Goal: Task Accomplishment & Management: Use online tool/utility

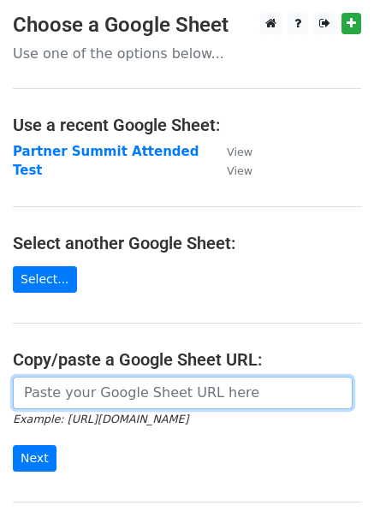
click at [166, 398] on input "url" at bounding box center [183, 393] width 340 height 33
paste input "[URL][DOMAIN_NAME]"
type input "[URL][DOMAIN_NAME]"
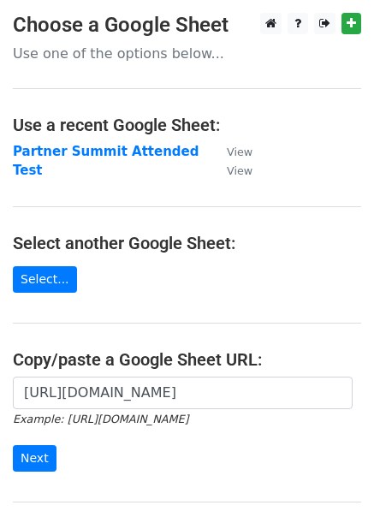
scroll to position [0, 0]
click at [30, 458] on input "Next" at bounding box center [35, 458] width 44 height 27
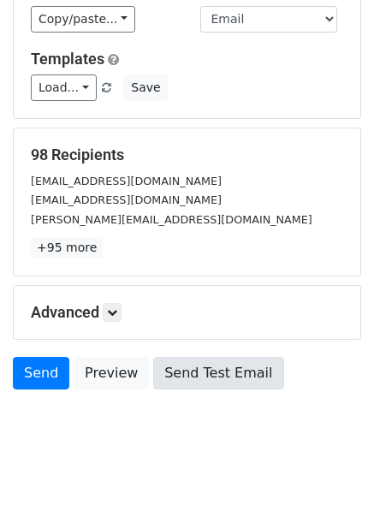
scroll to position [204, 0]
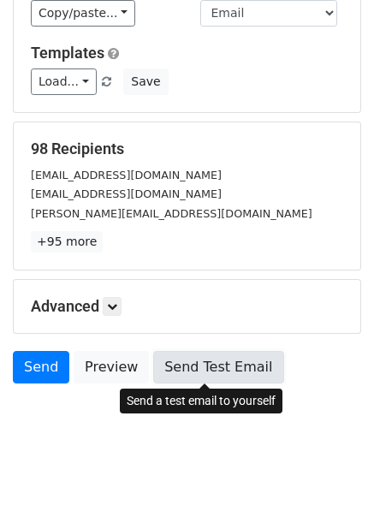
click at [219, 372] on link "Send Test Email" at bounding box center [218, 367] width 130 height 33
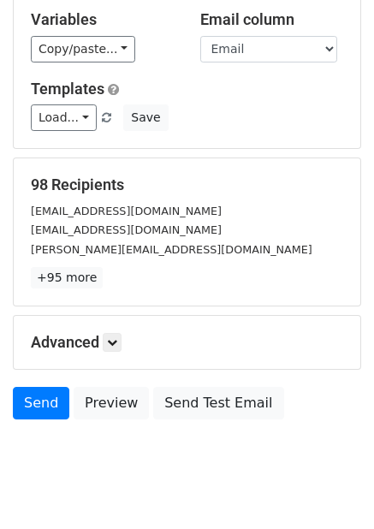
scroll to position [160, 0]
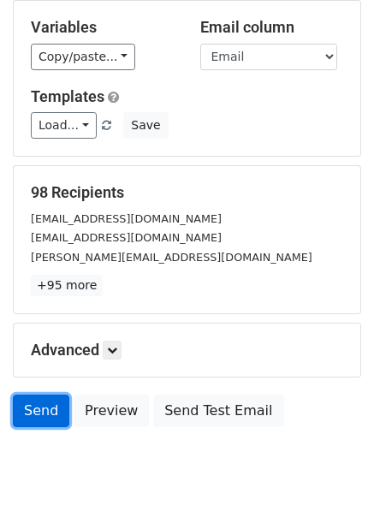
click at [40, 415] on link "Send" at bounding box center [41, 411] width 57 height 33
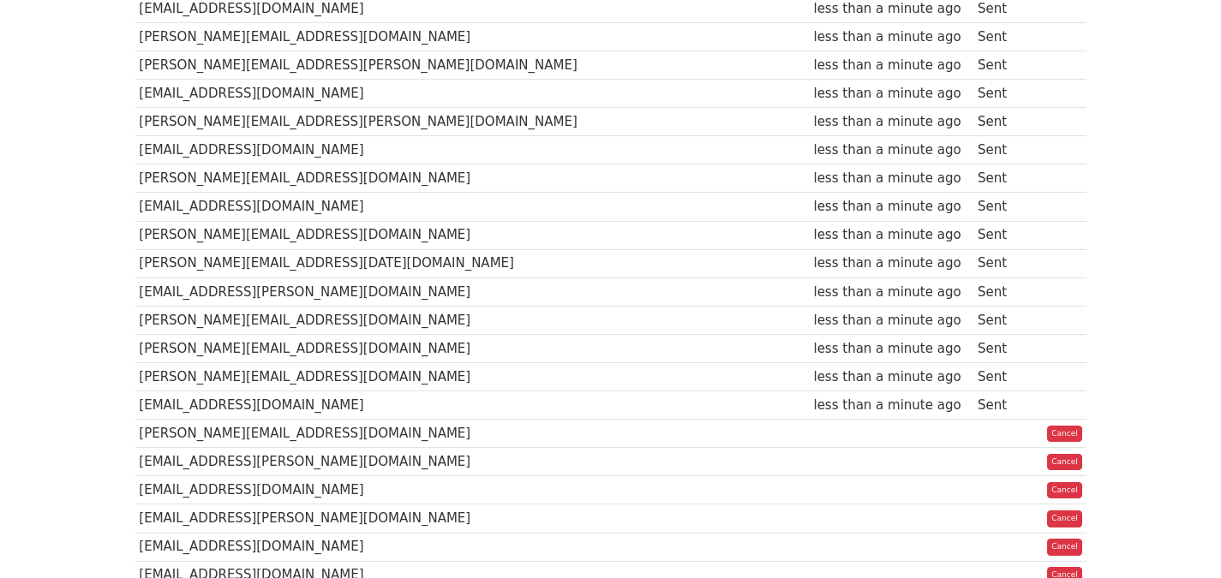
scroll to position [468, 0]
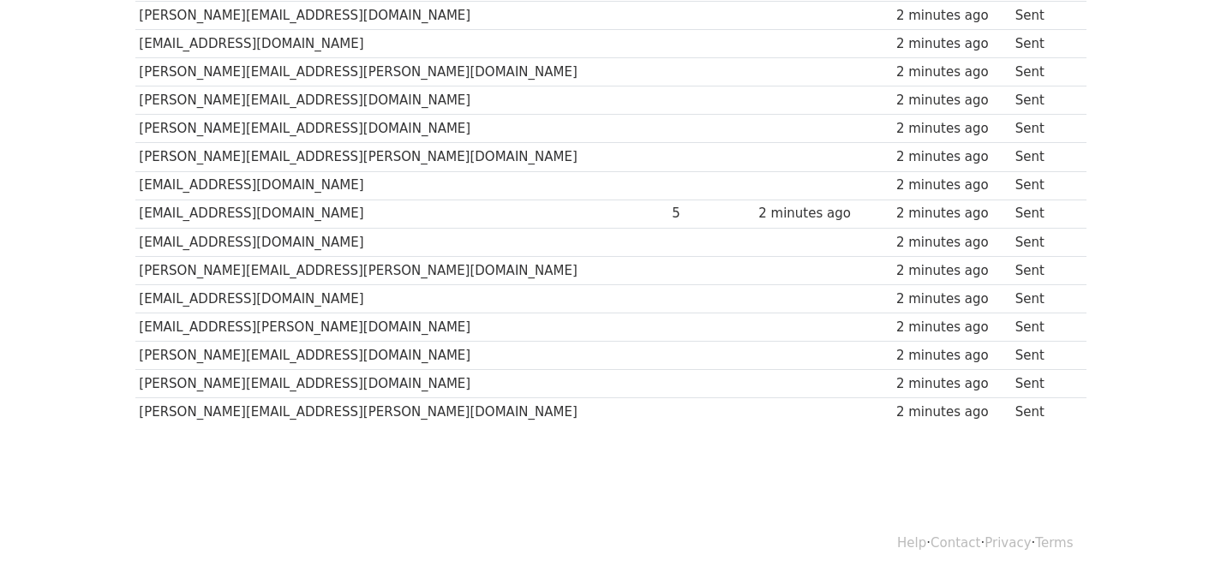
scroll to position [1035, 0]
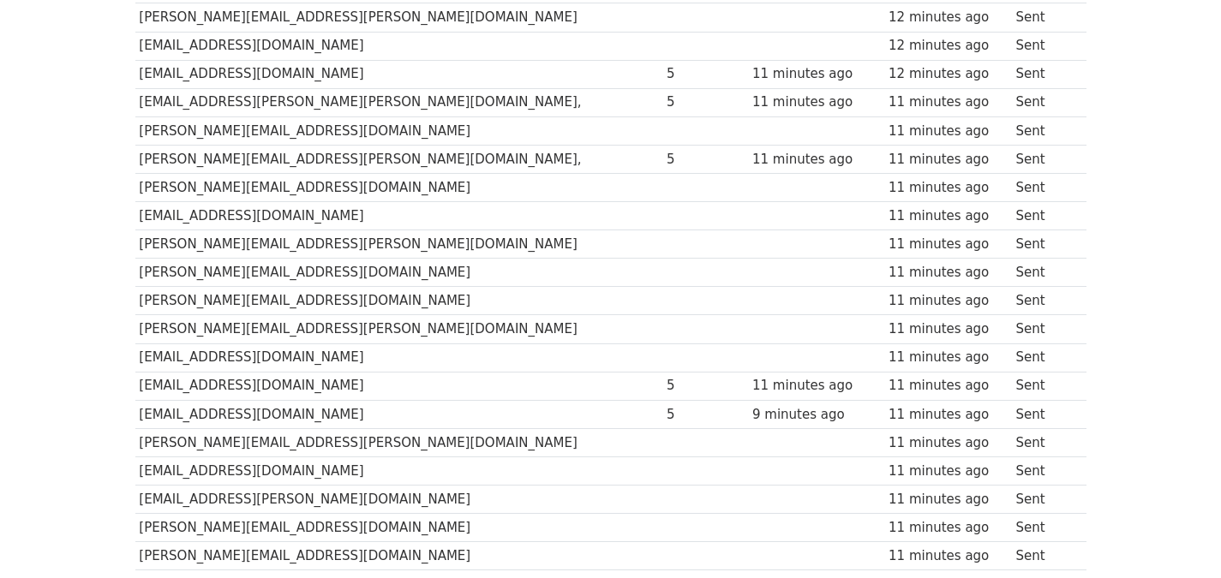
scroll to position [2637, 0]
